Goal: Navigation & Orientation: Find specific page/section

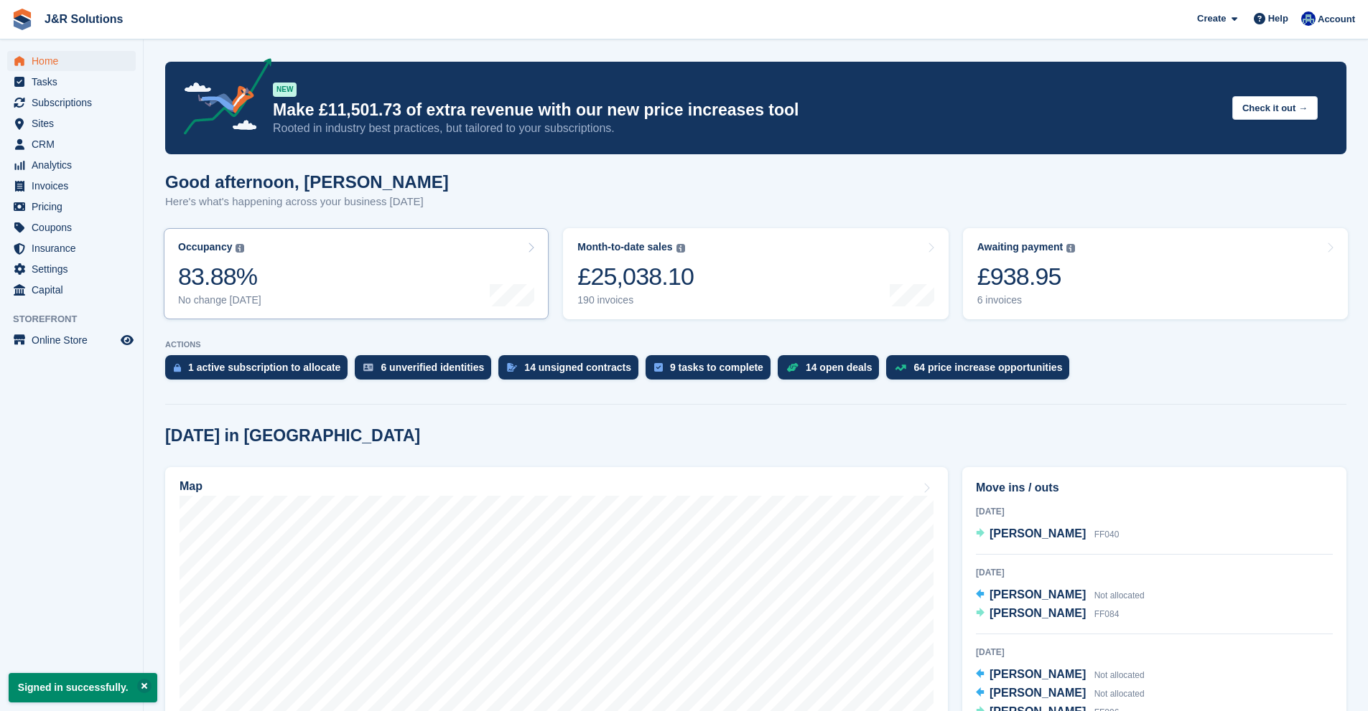
scroll to position [287, 0]
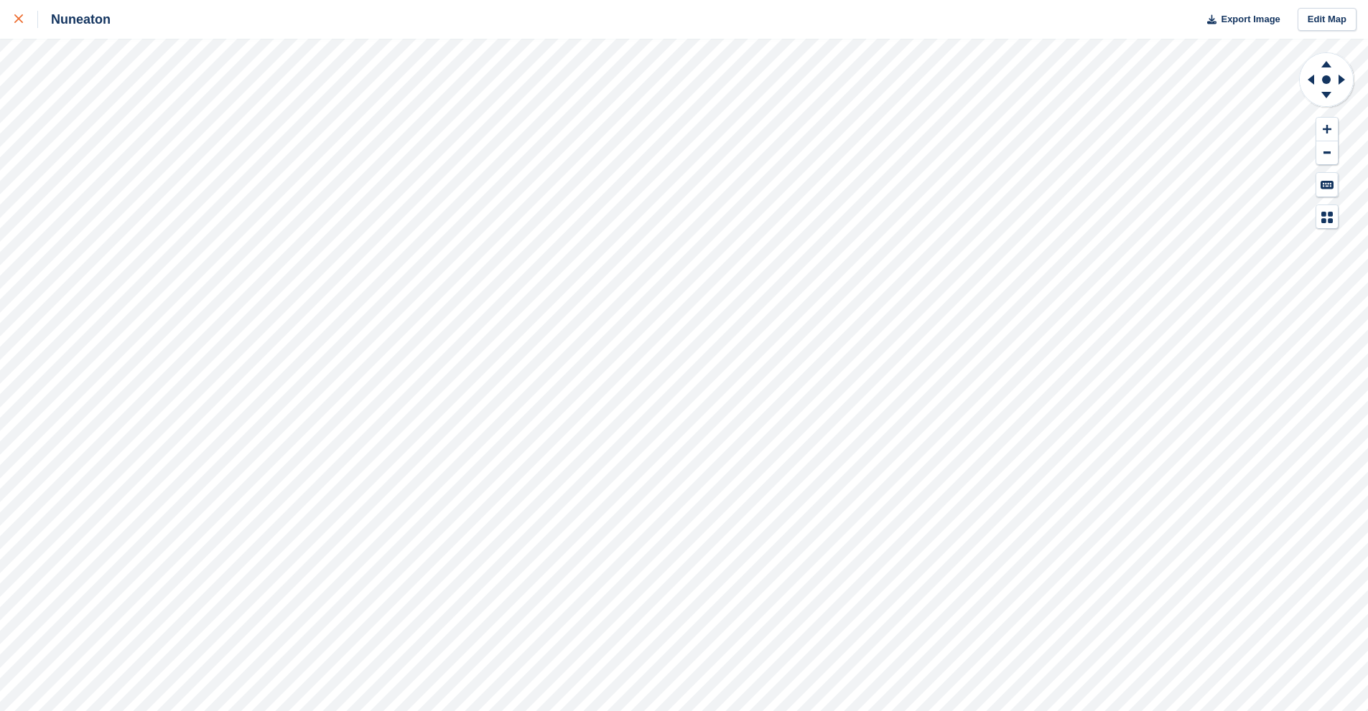
click at [11, 18] on link at bounding box center [19, 19] width 38 height 39
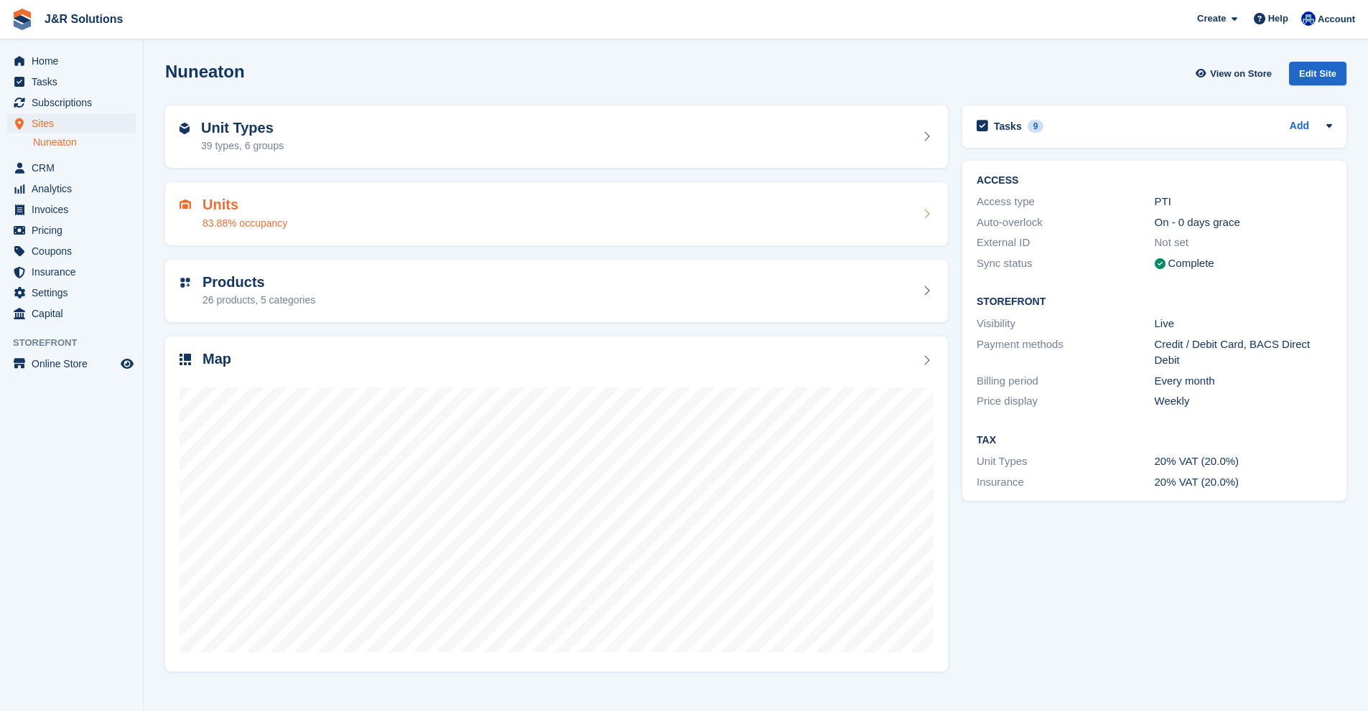
click at [273, 220] on div "83.88% occupancy" at bounding box center [244, 223] width 85 height 15
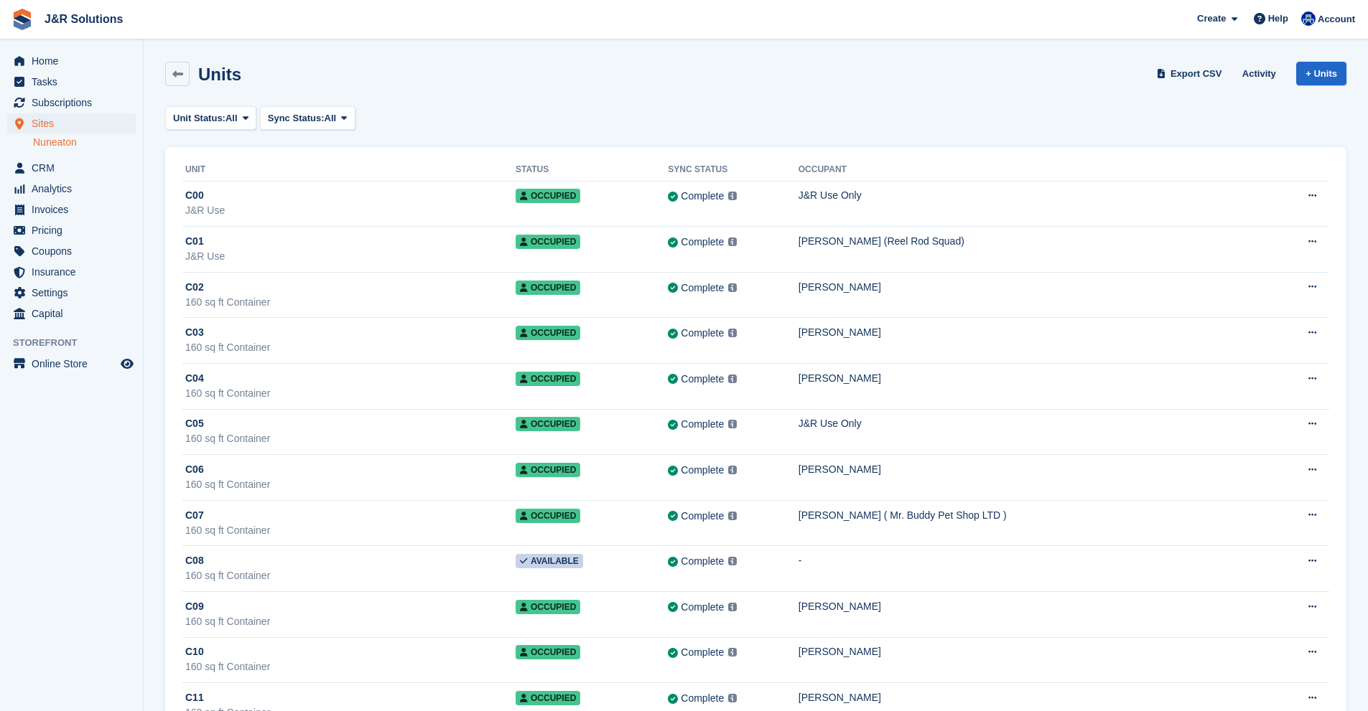
click at [192, 73] on div "Units" at bounding box center [216, 74] width 52 height 19
click at [187, 73] on link at bounding box center [177, 74] width 24 height 24
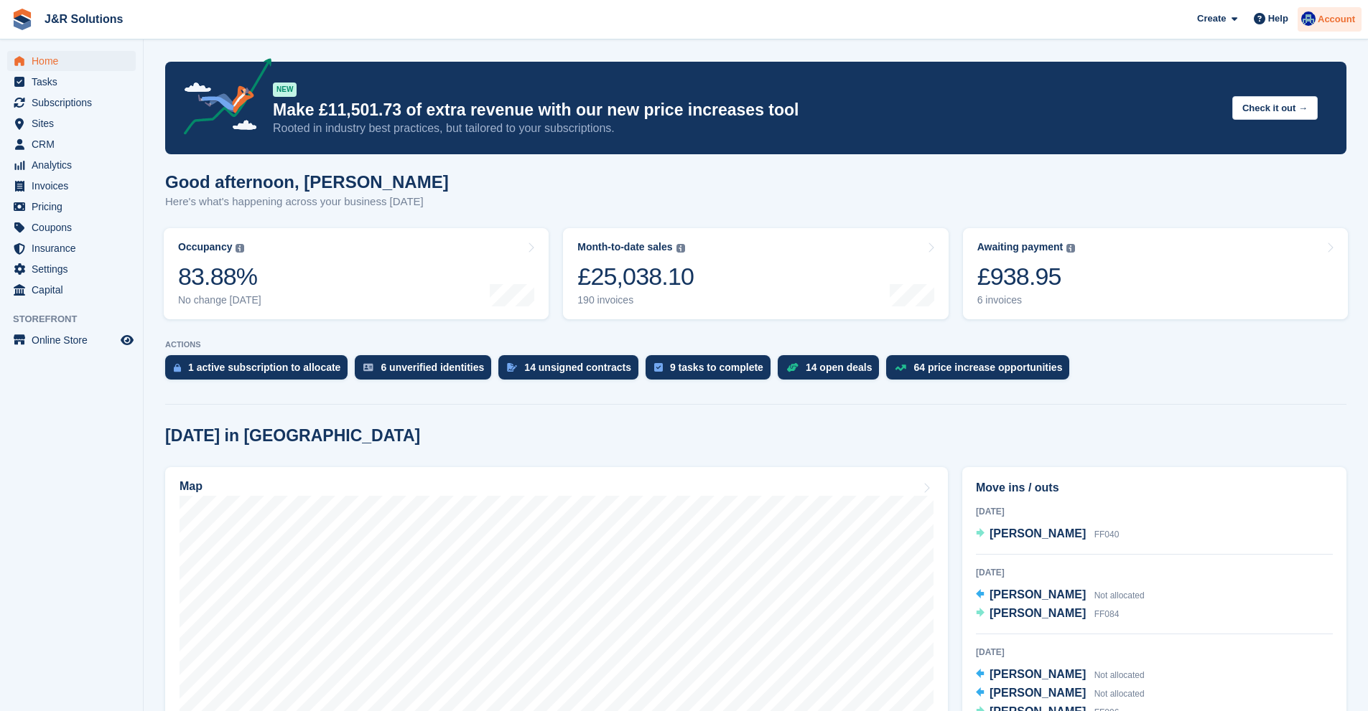
click at [1319, 24] on span "Account" at bounding box center [1335, 19] width 37 height 14
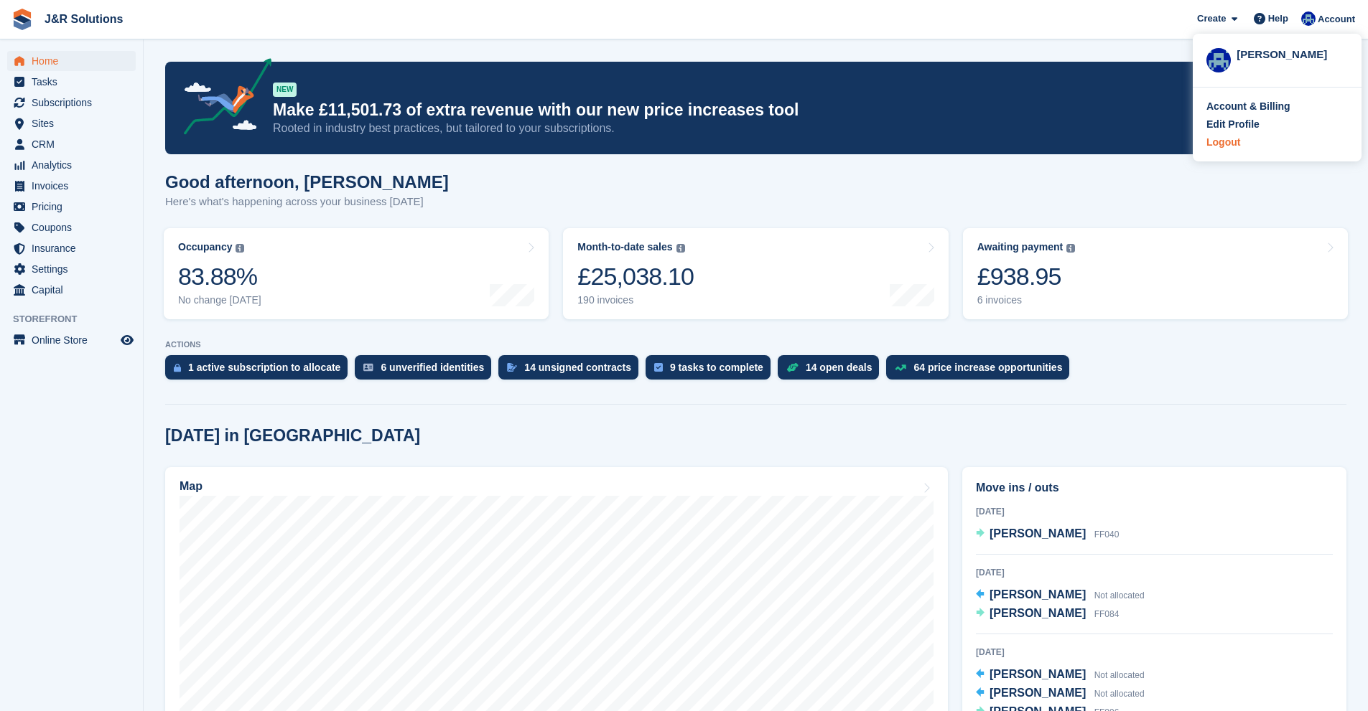
click at [1215, 141] on div "Logout" at bounding box center [1223, 142] width 34 height 15
